Goal: Transaction & Acquisition: Purchase product/service

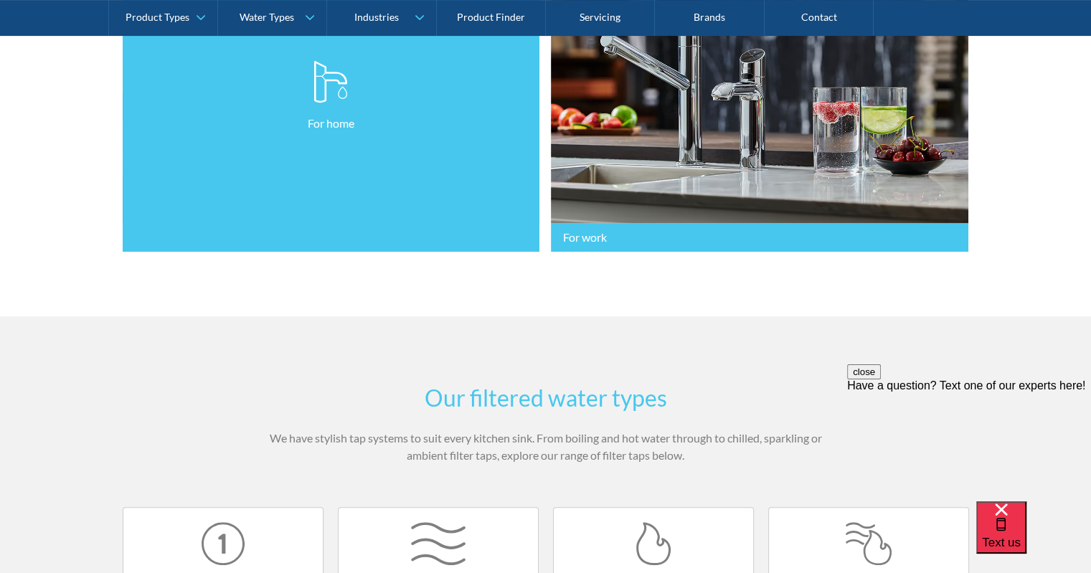
scroll to position [359, 0]
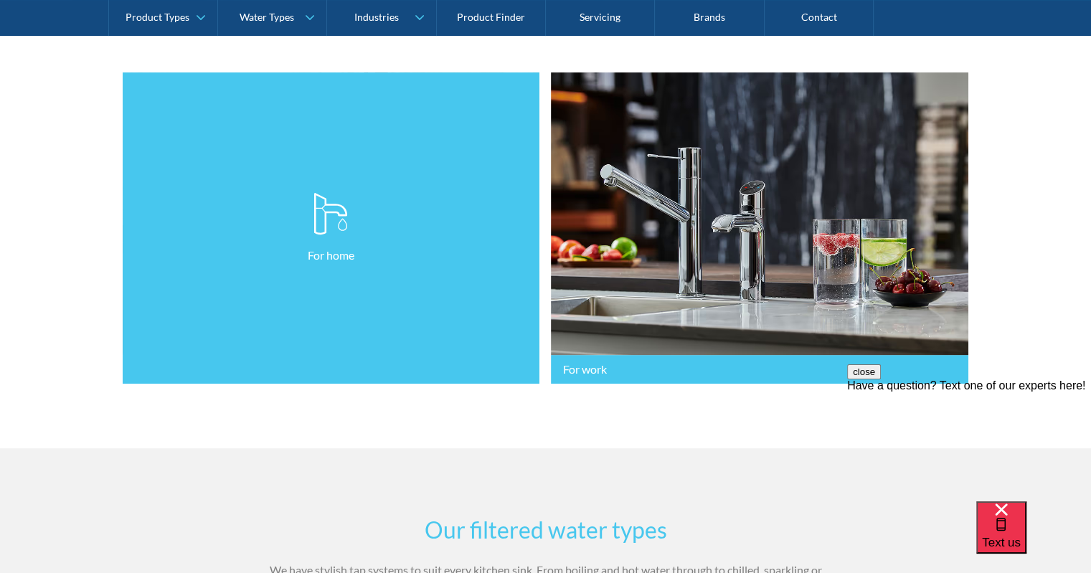
click at [285, 361] on link "For home" at bounding box center [331, 228] width 417 height 312
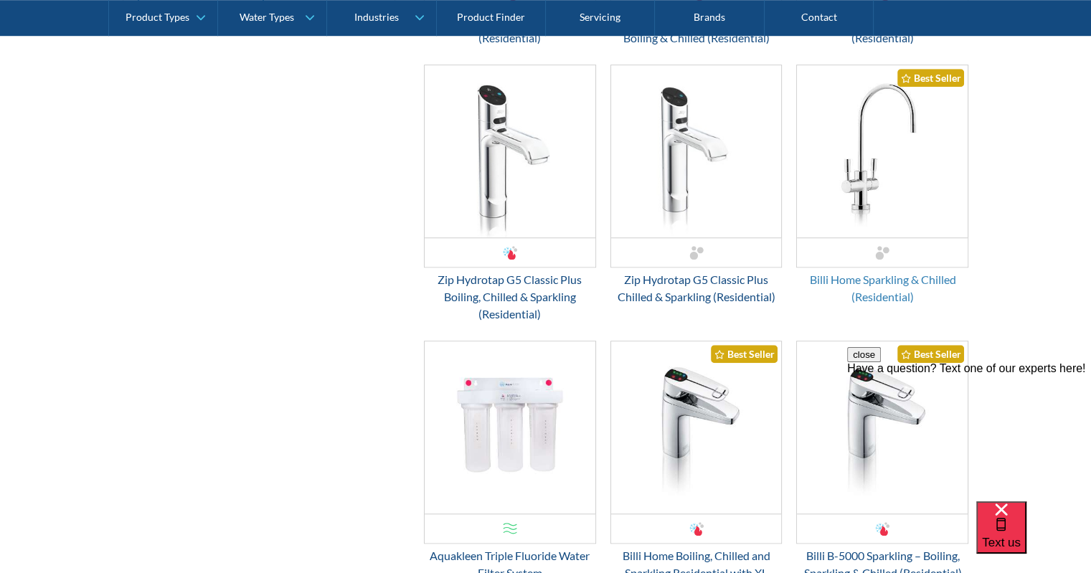
scroll to position [1148, 0]
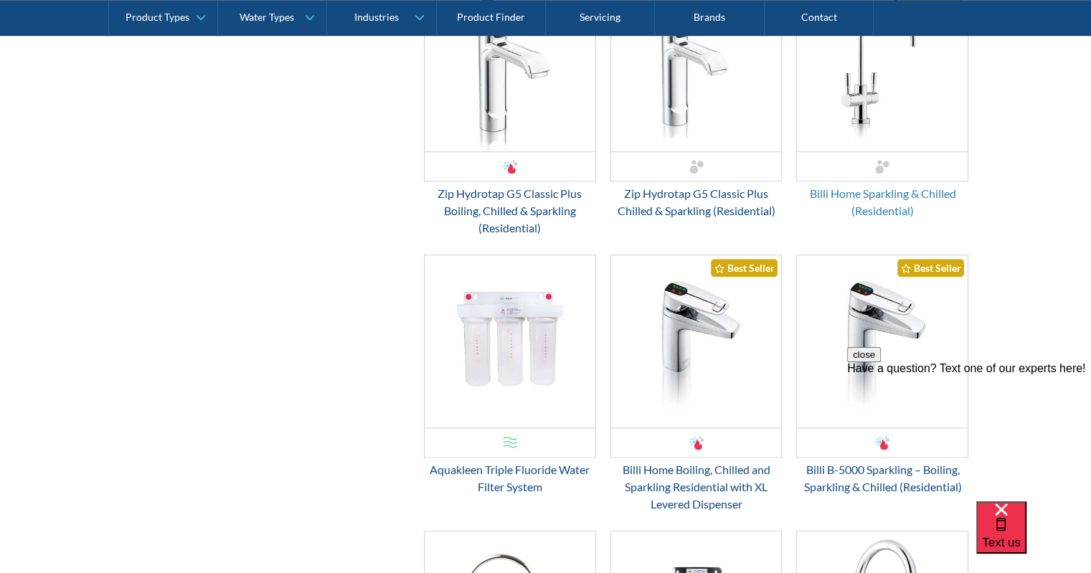
click at [873, 206] on div "Billi Home Sparkling & Chilled (Residential)" at bounding box center [882, 202] width 172 height 34
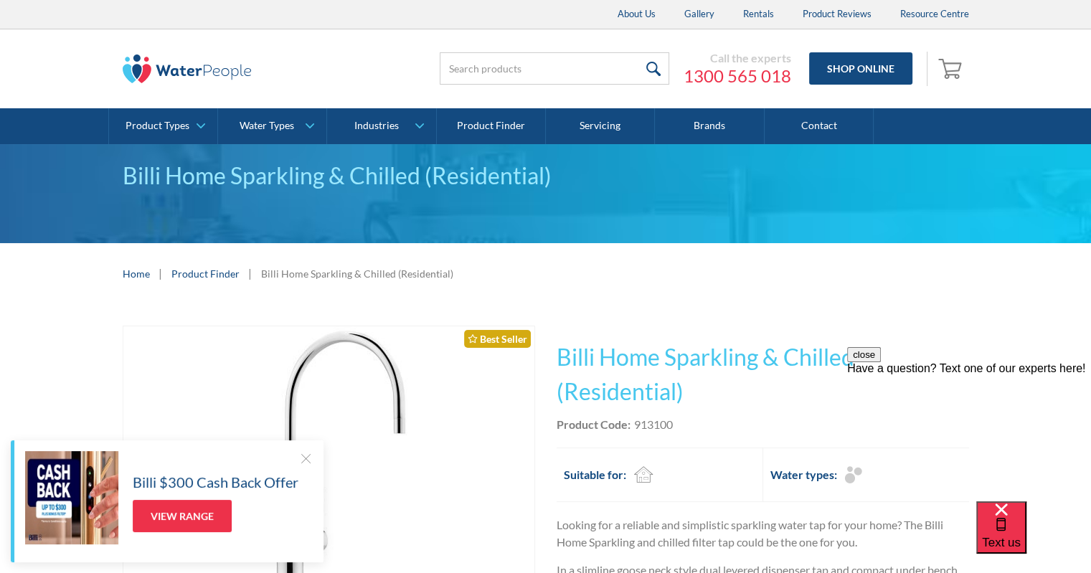
drag, startPoint x: 299, startPoint y: 458, endPoint x: 316, endPoint y: 454, distance: 16.9
click at [299, 455] on div at bounding box center [305, 458] width 14 height 14
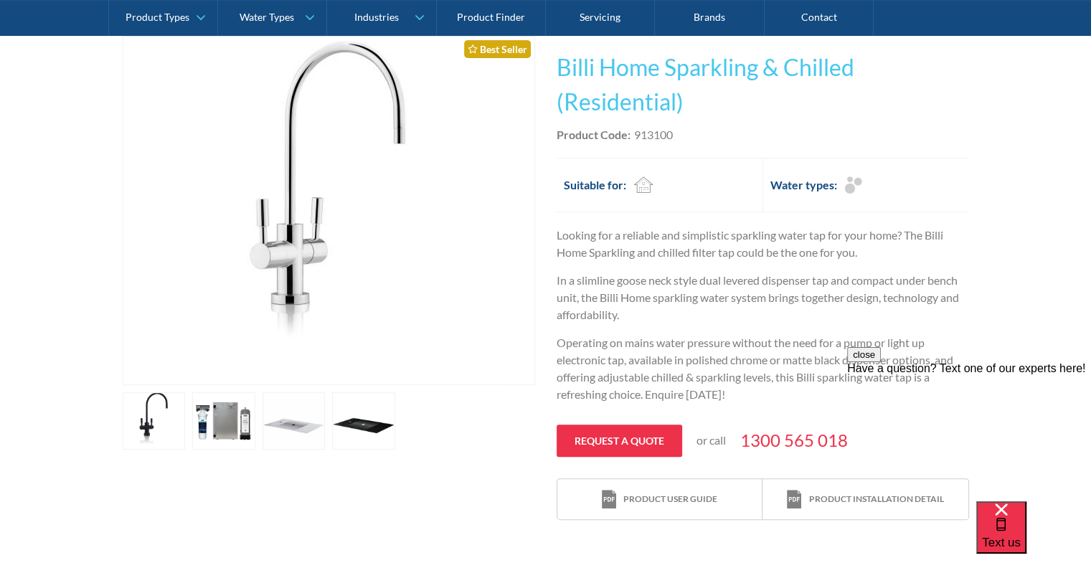
scroll to position [287, 0]
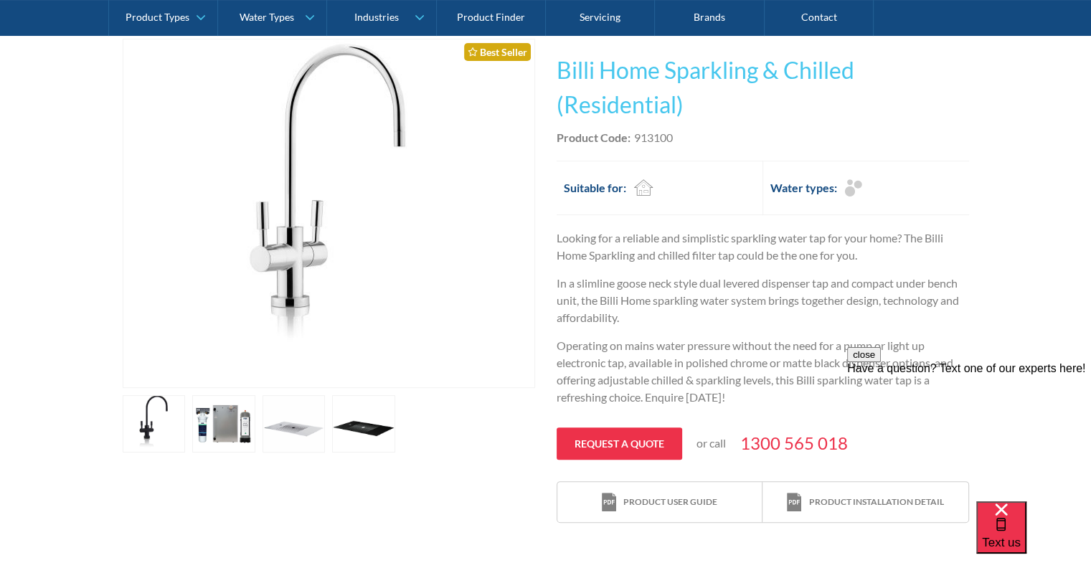
click at [212, 430] on link "open lightbox" at bounding box center [223, 423] width 63 height 57
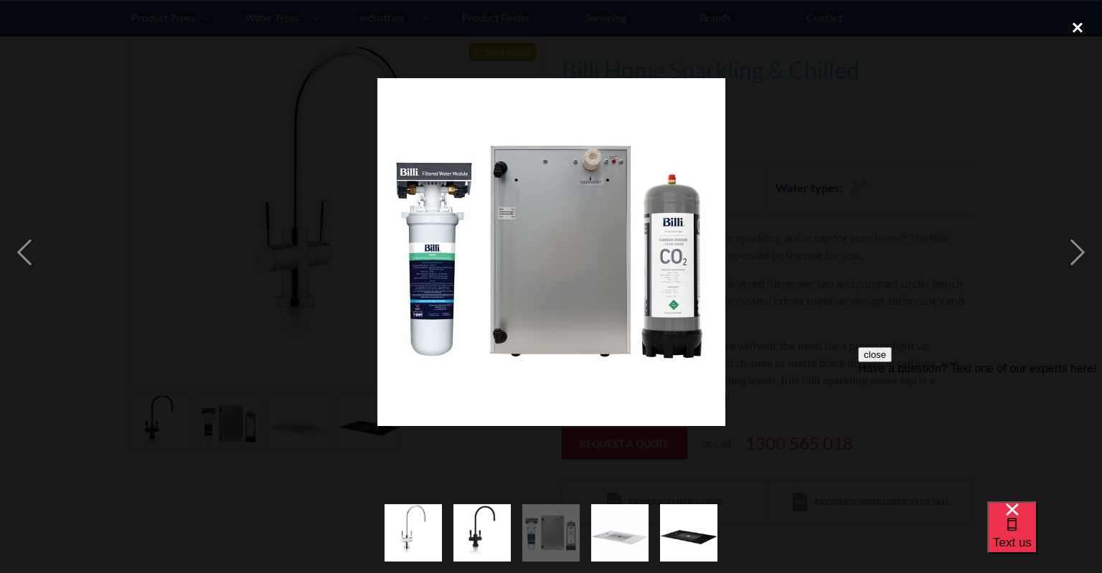
click at [1076, 20] on div "close lightbox" at bounding box center [1077, 27] width 49 height 32
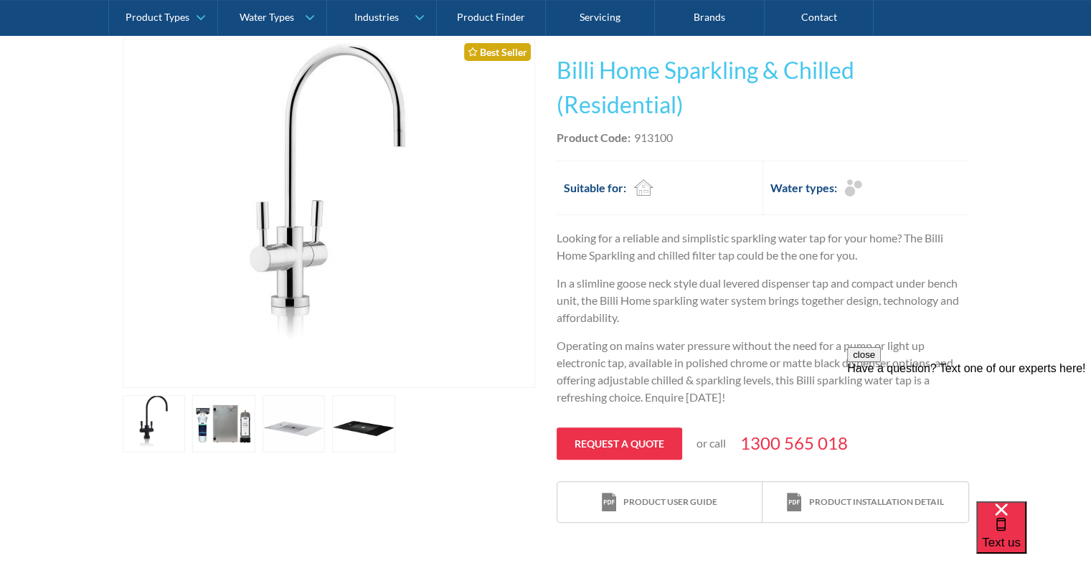
click at [313, 416] on link "open lightbox" at bounding box center [294, 423] width 63 height 57
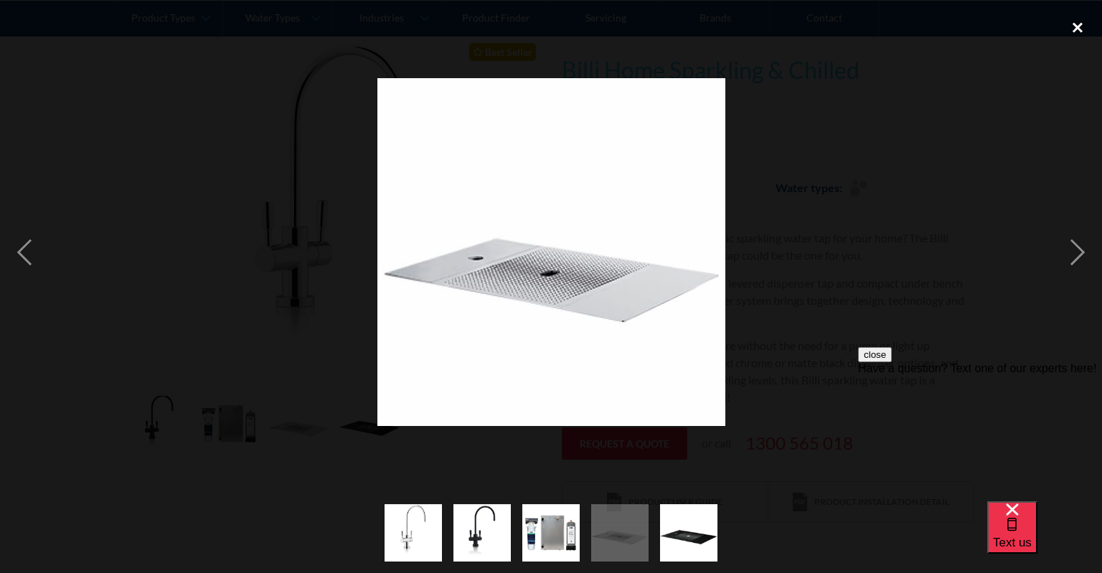
click at [1069, 32] on div "close lightbox" at bounding box center [1077, 27] width 49 height 32
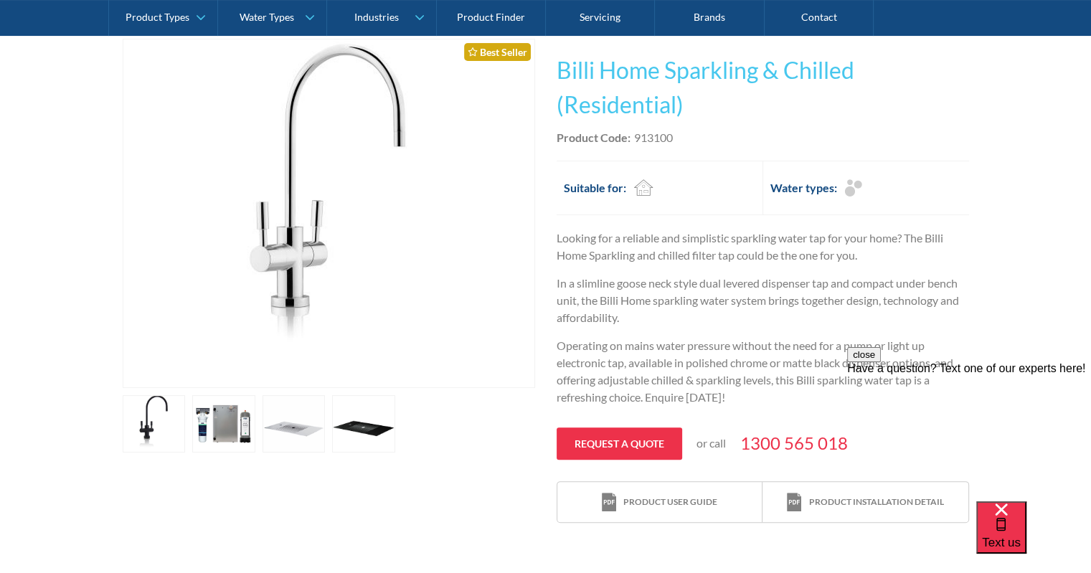
click at [364, 418] on link "open lightbox" at bounding box center [363, 423] width 63 height 57
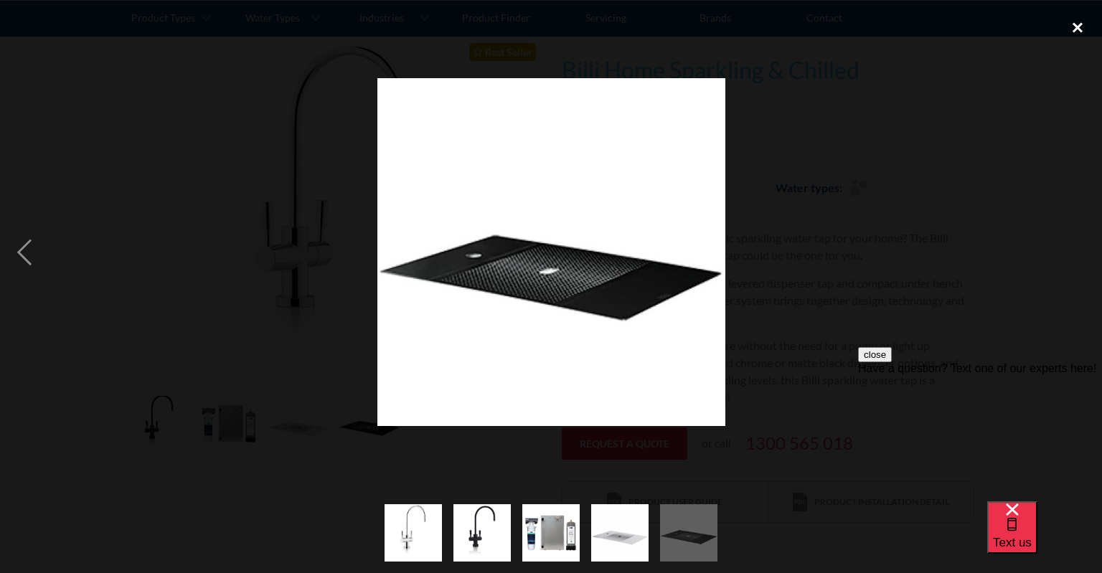
click at [1078, 19] on div "close lightbox" at bounding box center [1077, 27] width 49 height 32
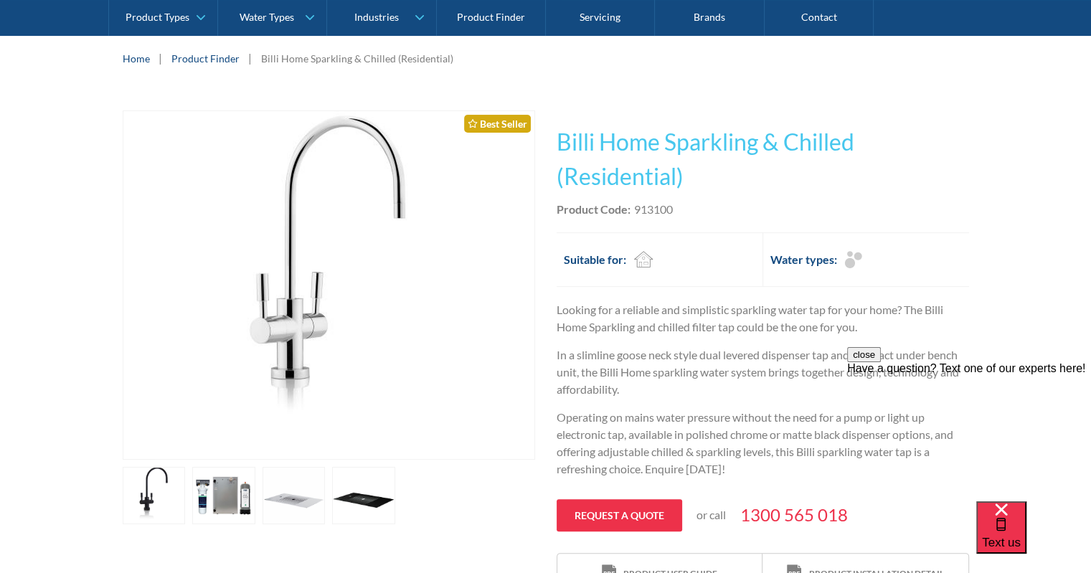
scroll to position [0, 0]
